Goal: Find specific page/section

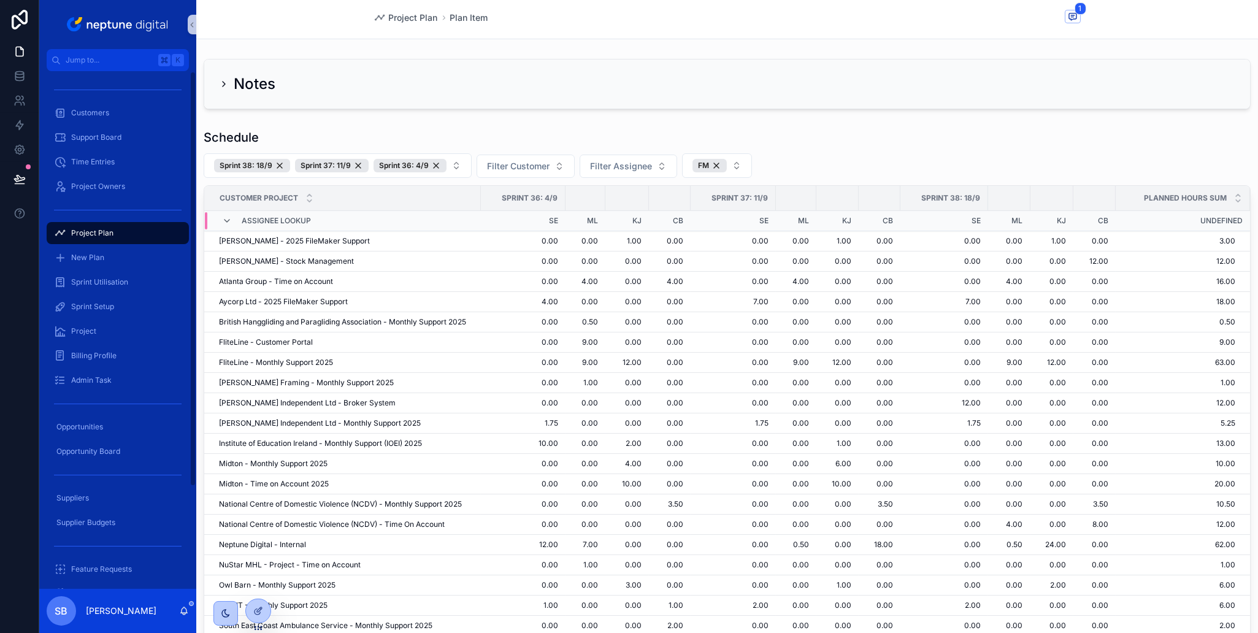
scroll to position [35, 0]
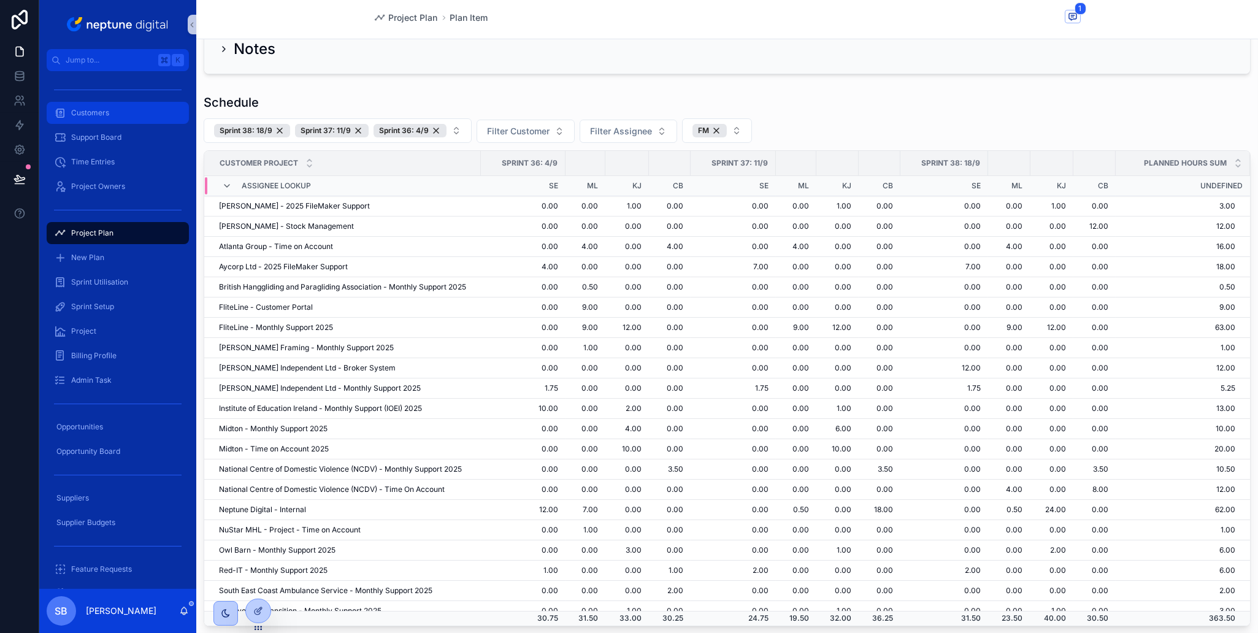
click at [114, 111] on div "Customers" at bounding box center [118, 113] width 128 height 20
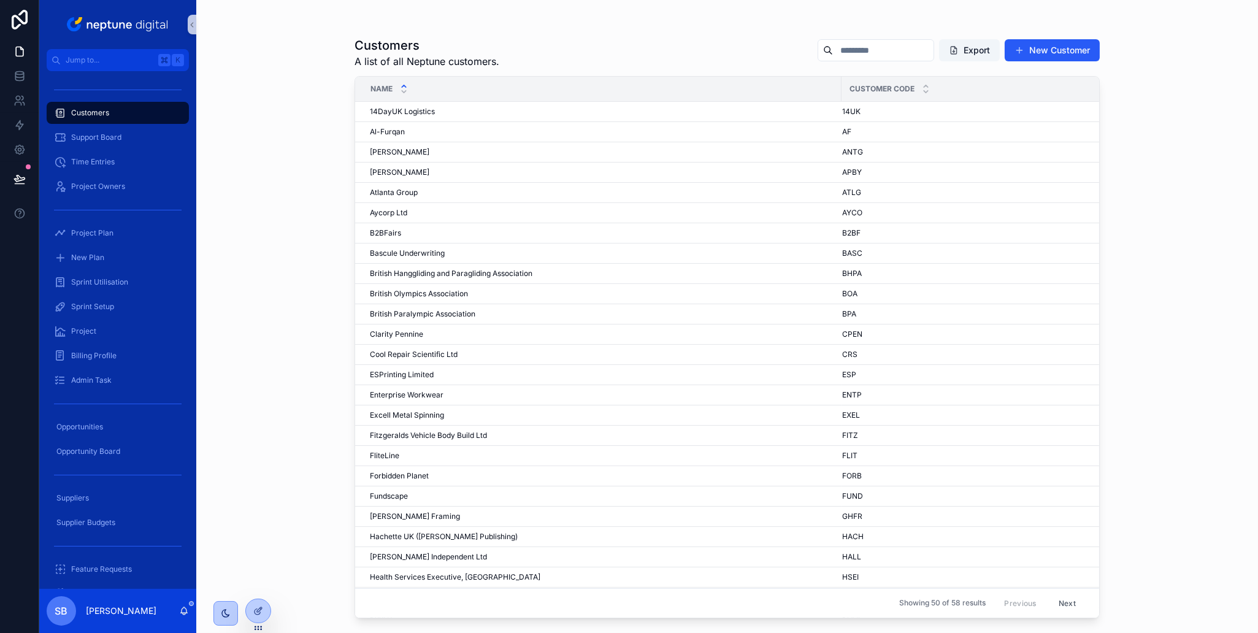
drag, startPoint x: 404, startPoint y: 415, endPoint x: 421, endPoint y: 418, distance: 17.4
click at [405, 415] on span "Excell Metal Spinning" at bounding box center [407, 415] width 74 height 10
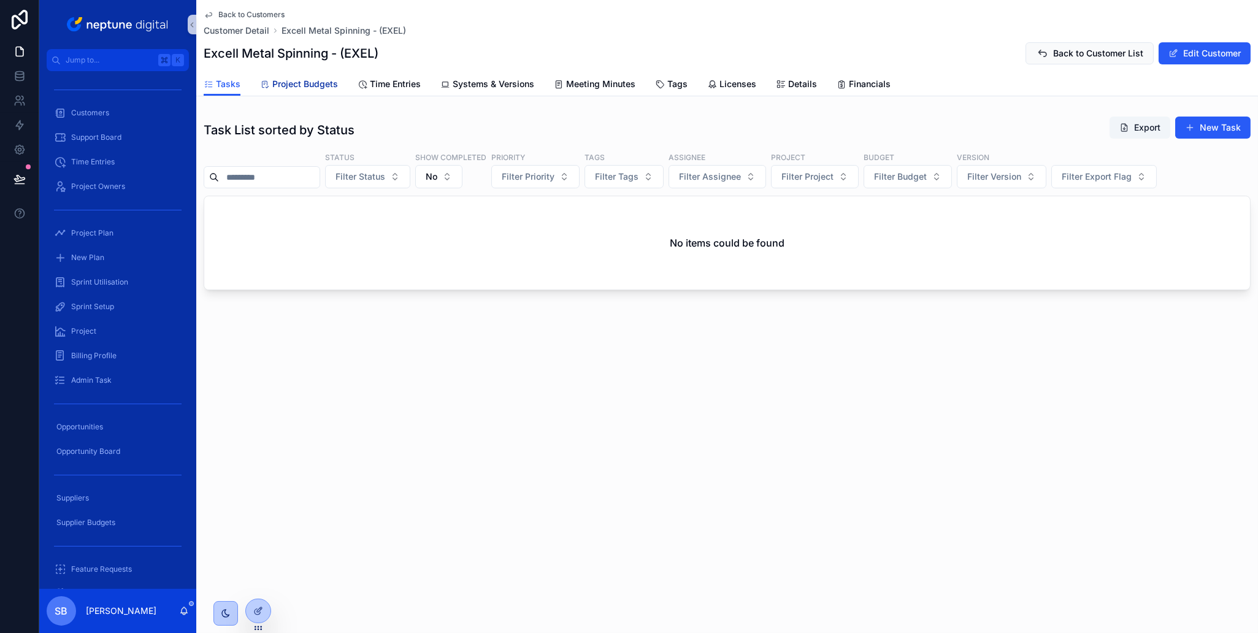
click at [333, 85] on span "Project Budgets" at bounding box center [305, 84] width 66 height 12
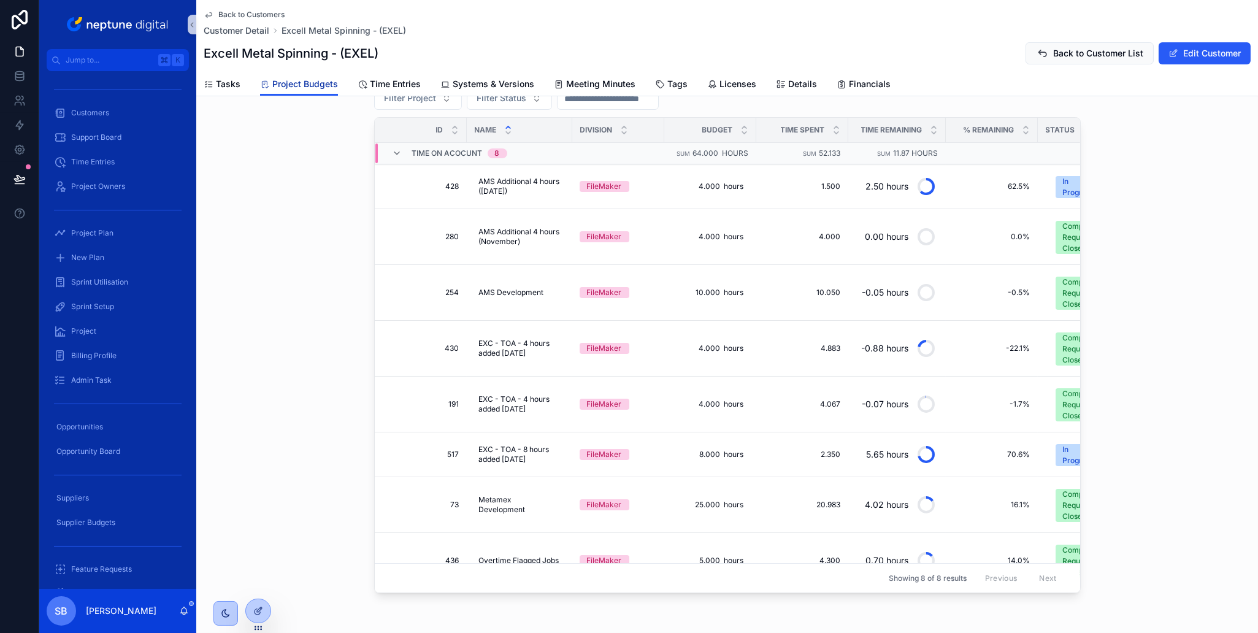
scroll to position [261, 0]
